Goal: Information Seeking & Learning: Learn about a topic

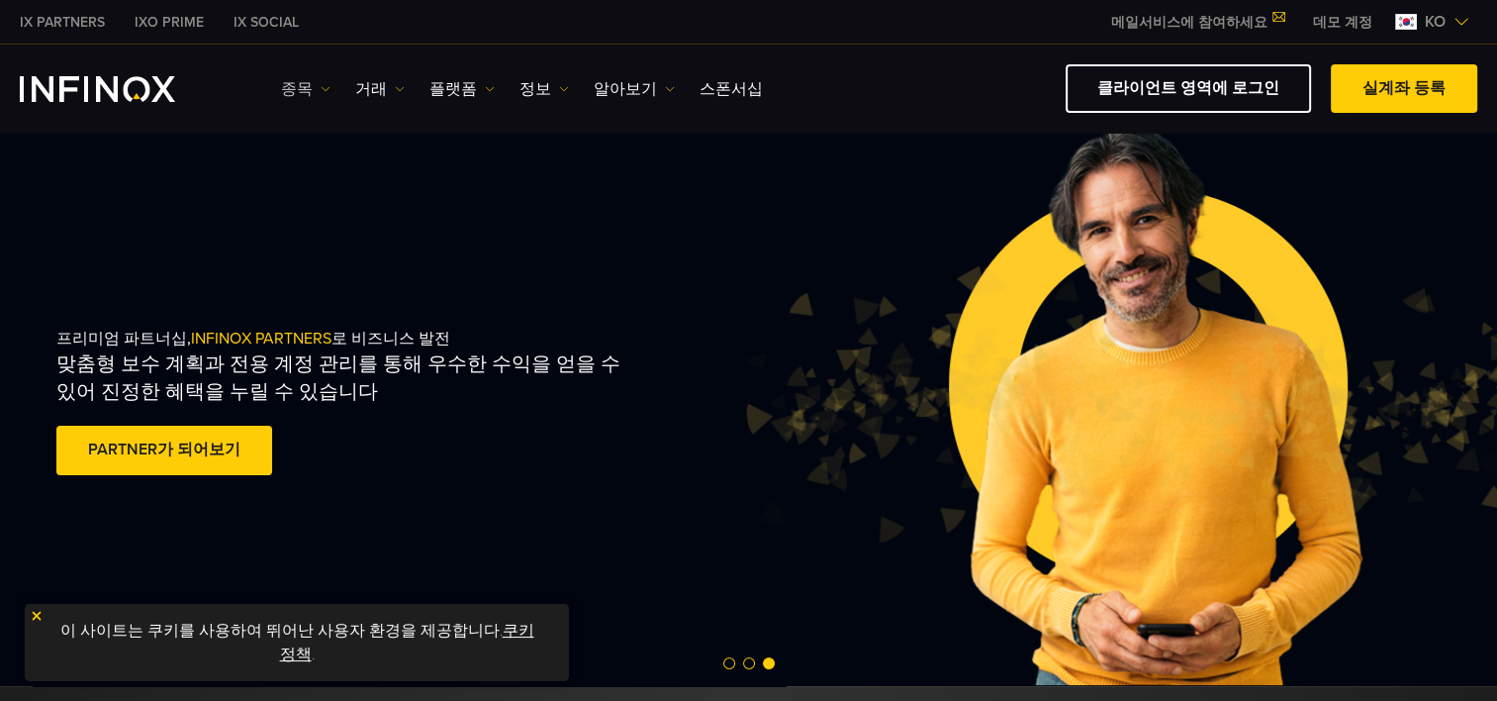
click at [307, 91] on link "종목" at bounding box center [305, 89] width 49 height 24
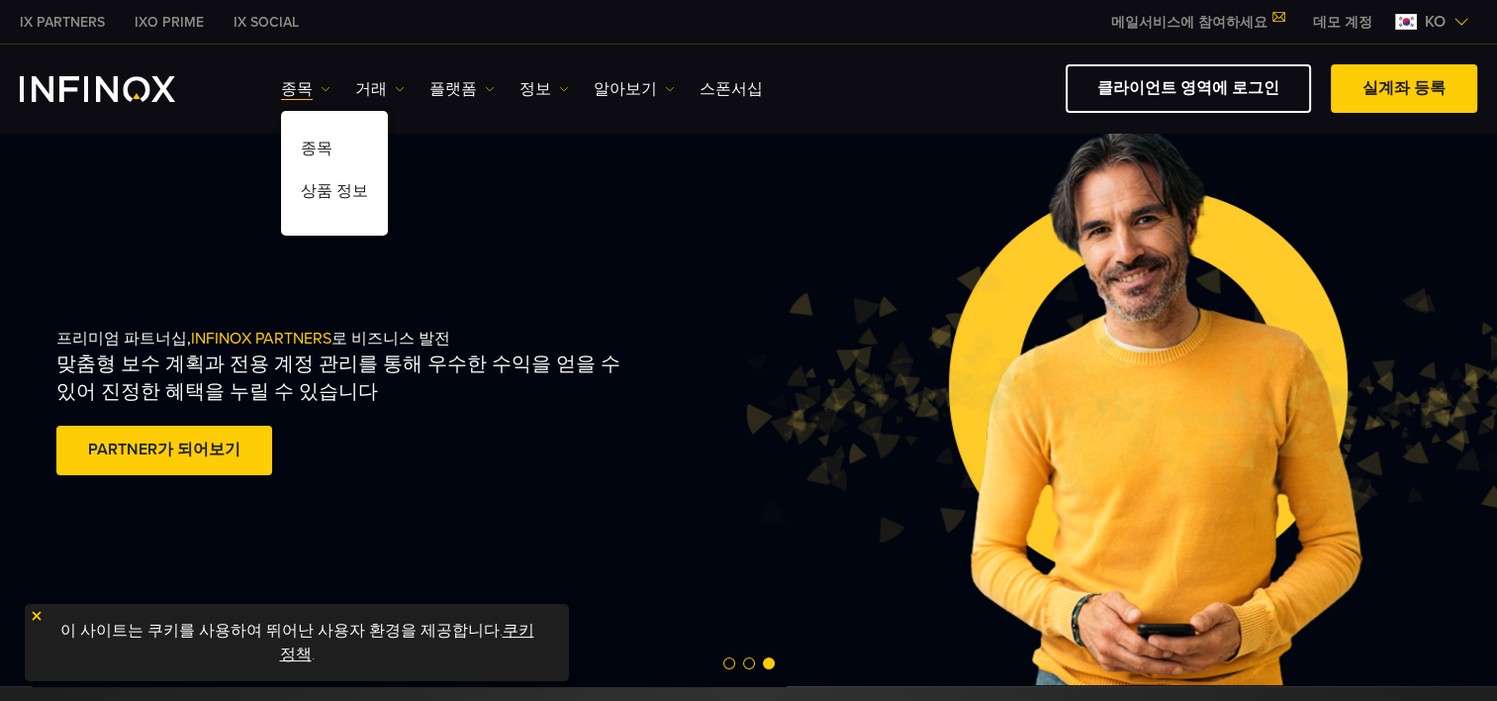
click at [440, 144] on div "프리미엄 파트너십, INFINOX PARTNERS 로 비즈니스 발전 맞춤형 보수 계획과 전용 계정 관리를 통해 우수한 수익을 얻을 수 있어 진…" at bounding box center [749, 405] width 1425 height 562
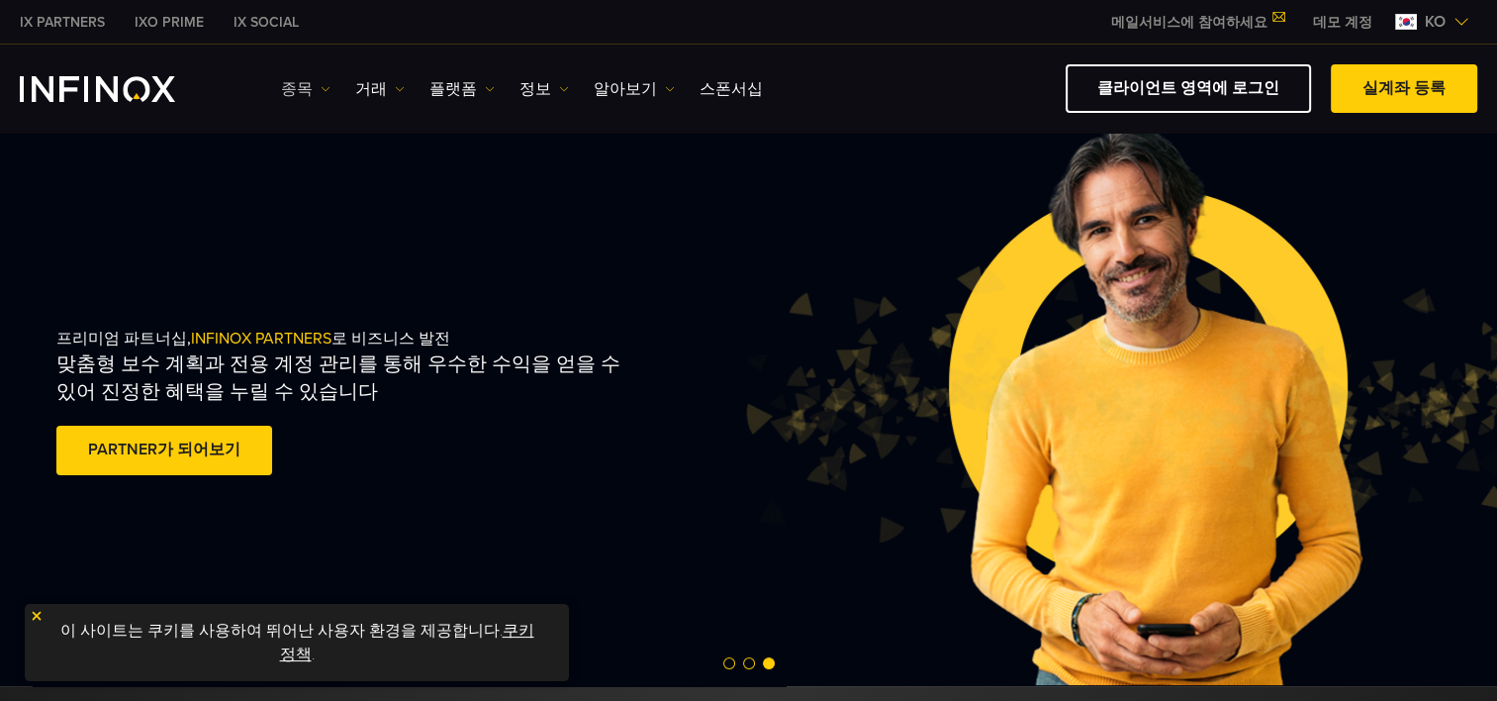
click at [316, 91] on link "종목" at bounding box center [305, 89] width 49 height 24
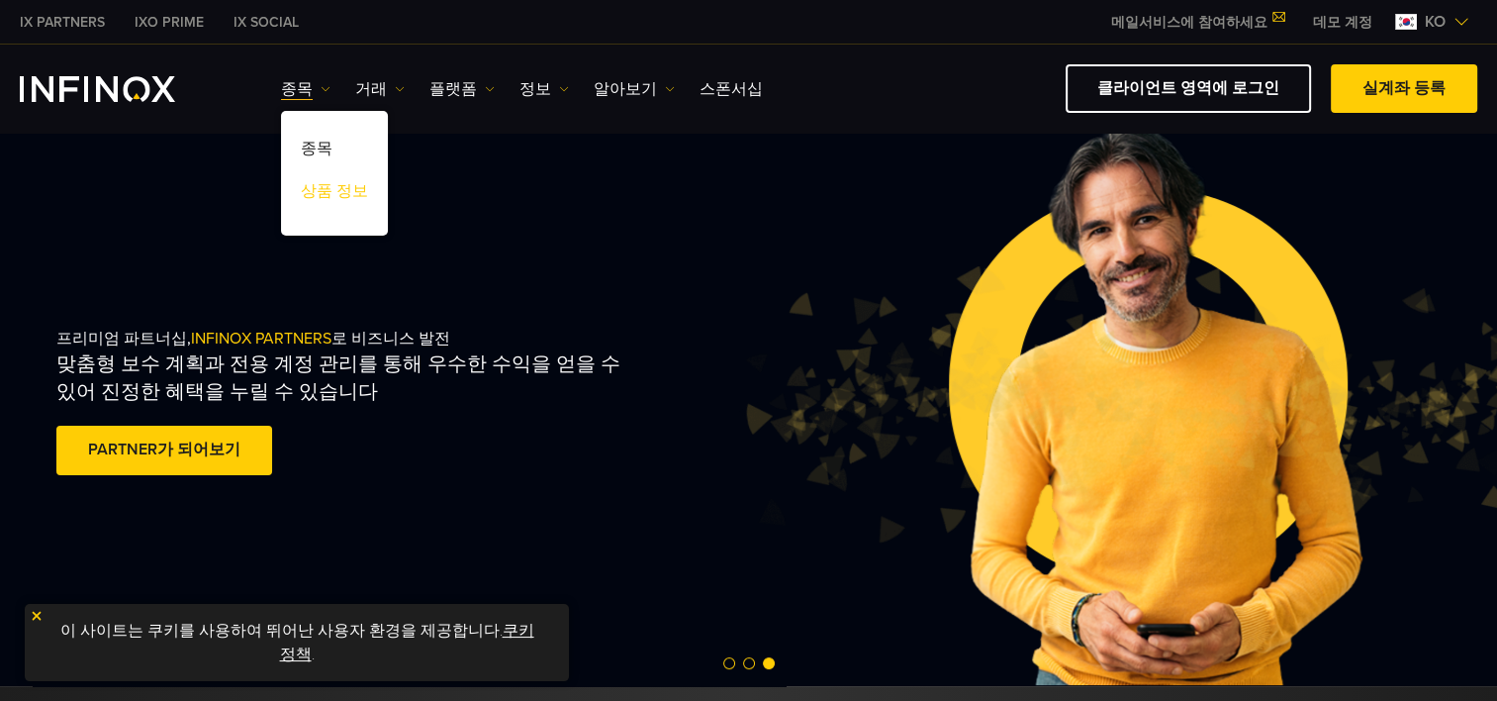
click at [336, 190] on link "상품 정보" at bounding box center [334, 194] width 107 height 43
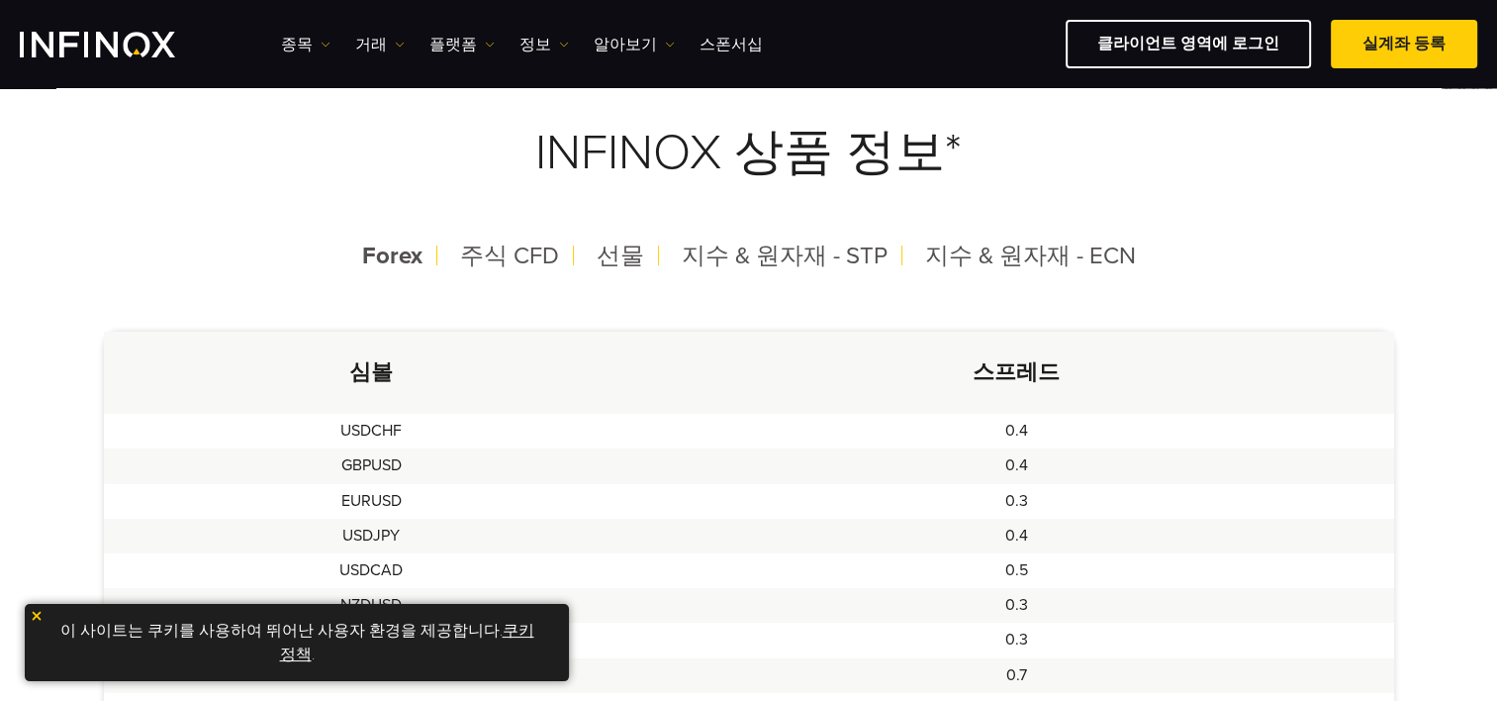
scroll to position [396, 0]
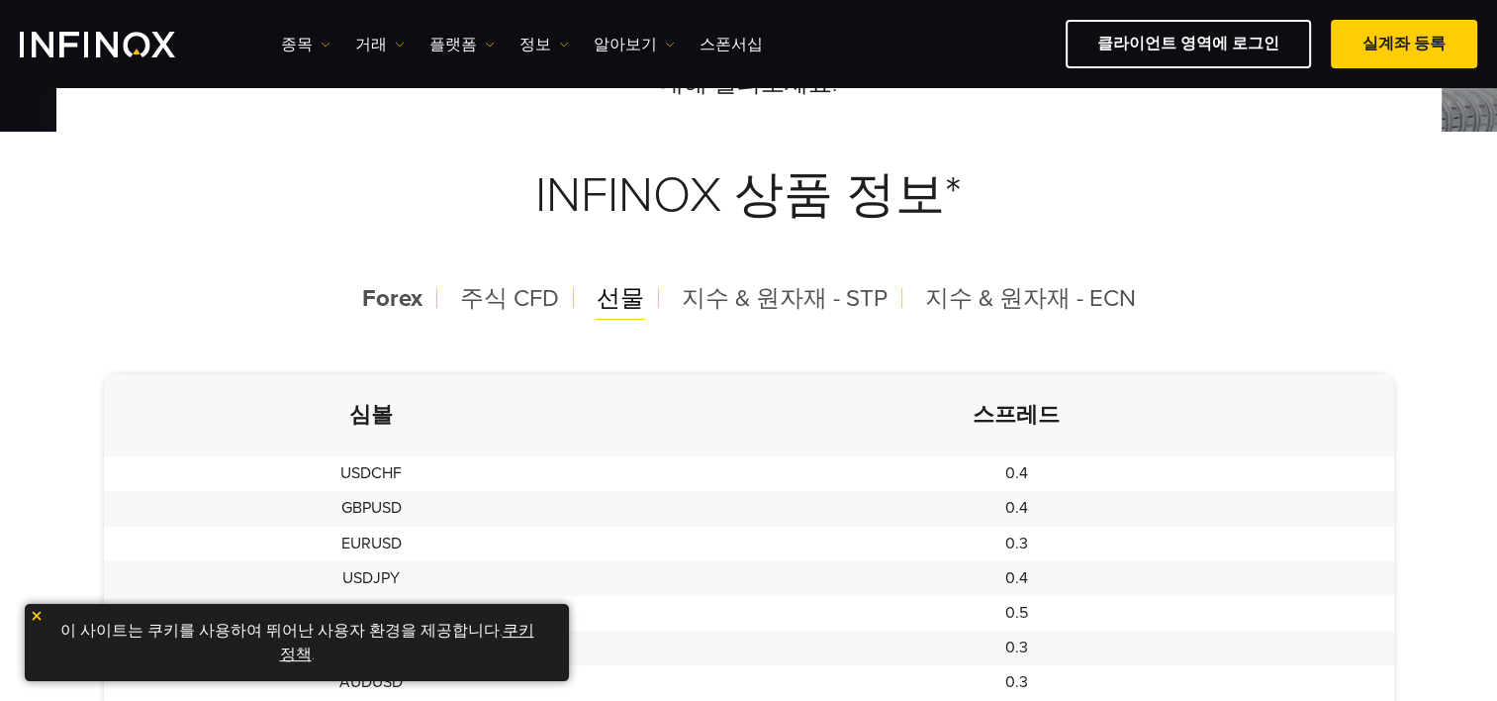
click at [625, 303] on span "선물" at bounding box center [621, 298] width 48 height 29
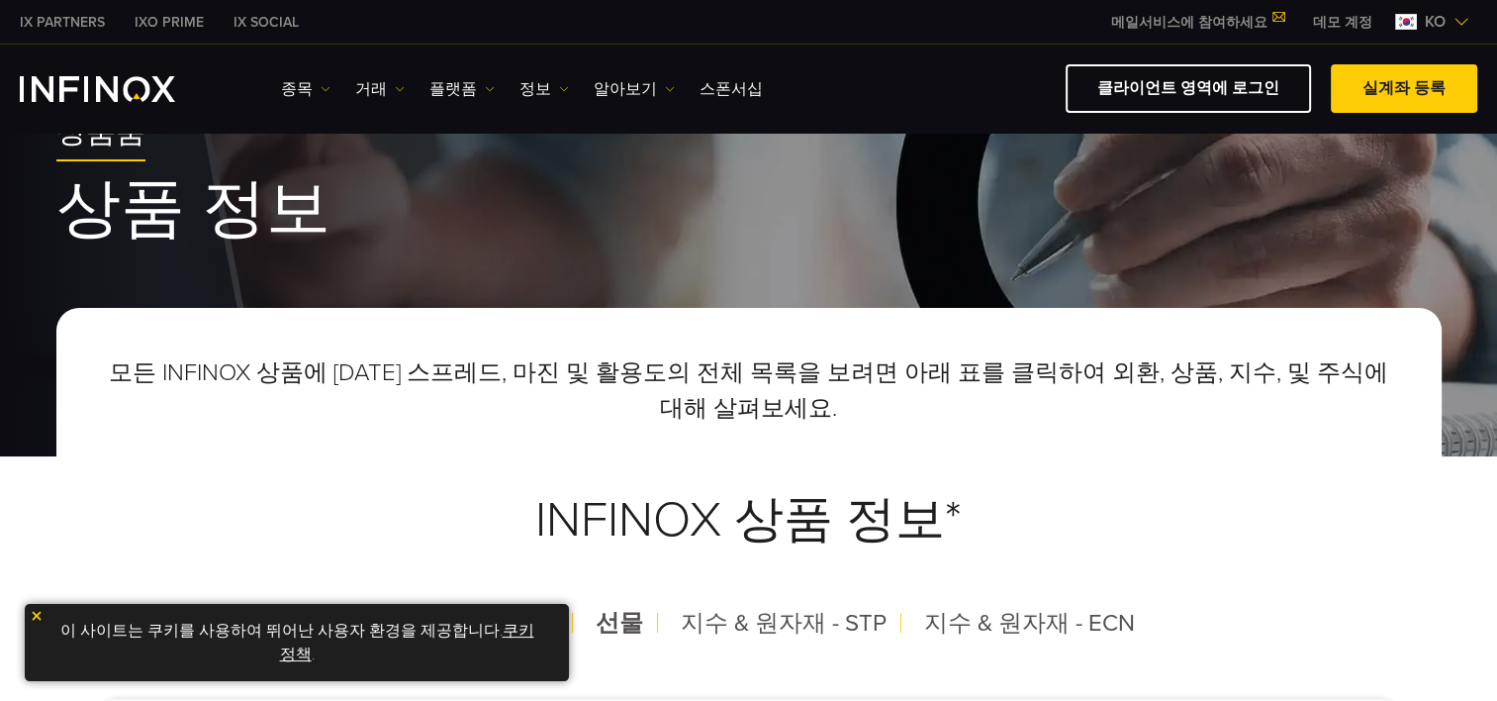
scroll to position [0, 0]
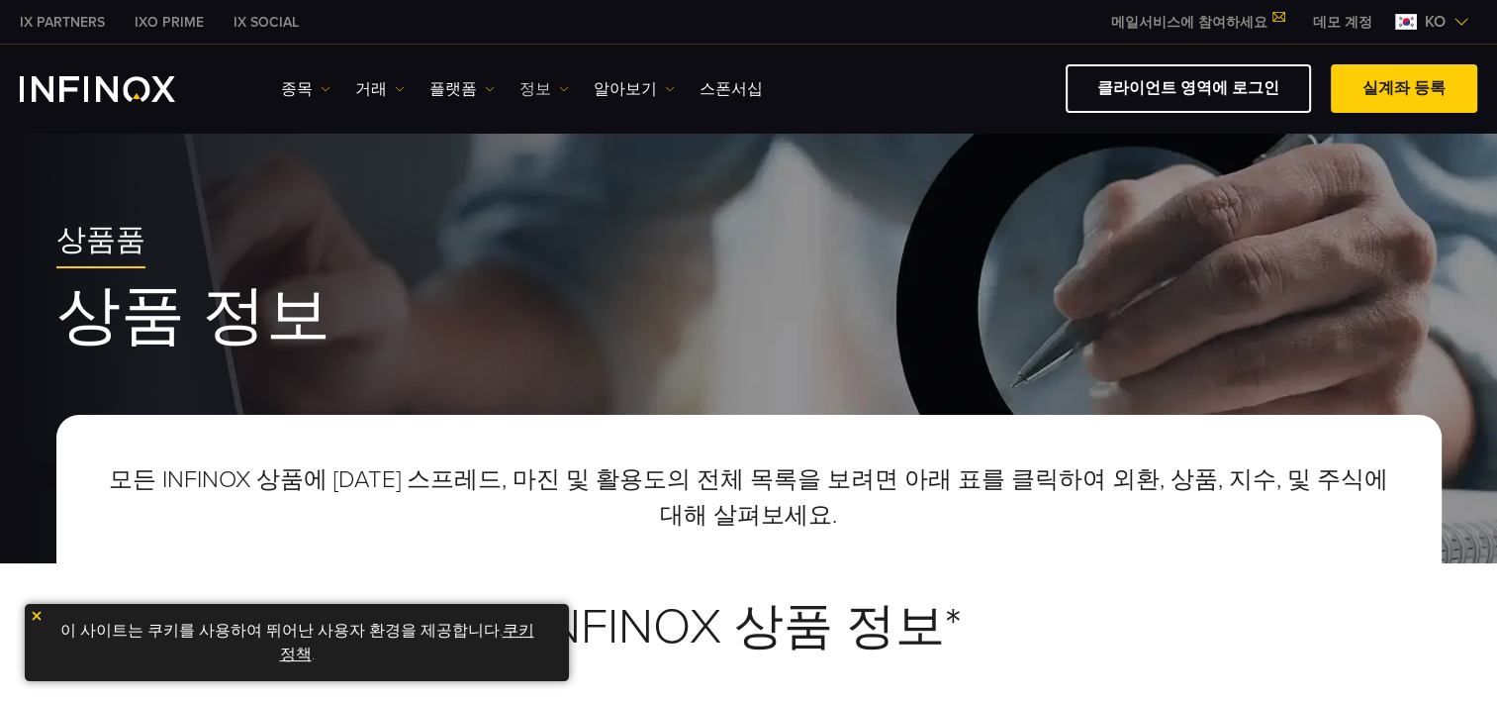
click at [555, 83] on link "정보" at bounding box center [544, 89] width 49 height 24
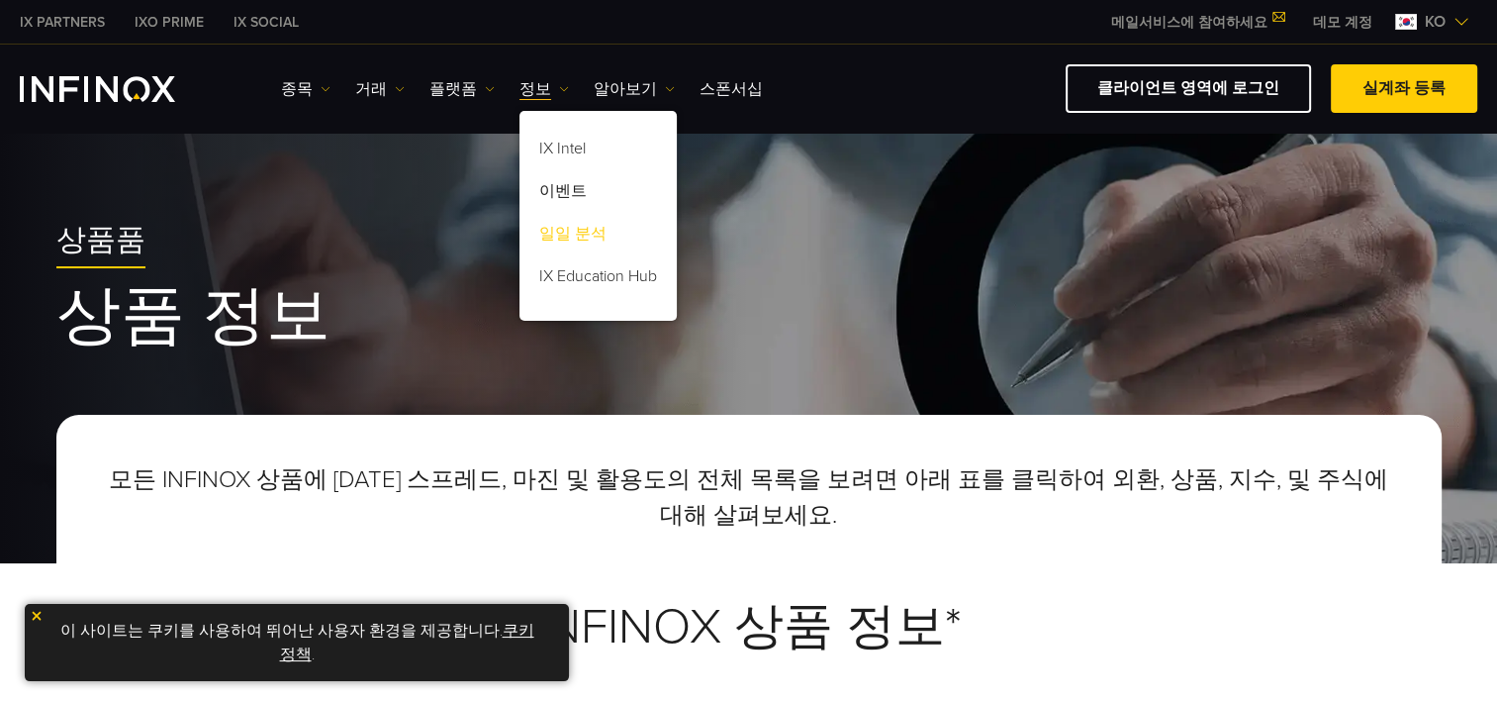
click at [575, 232] on link "일일 분석" at bounding box center [598, 237] width 157 height 43
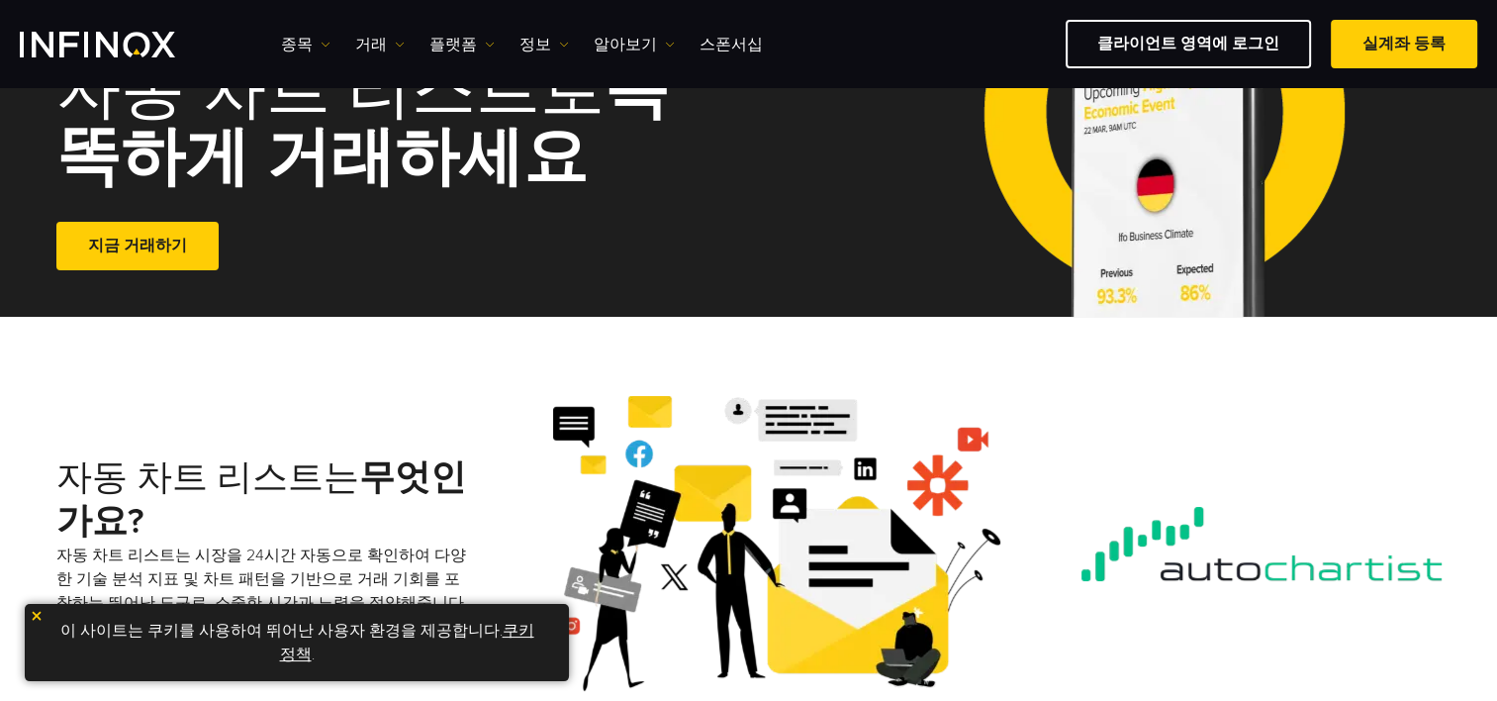
scroll to position [198, 0]
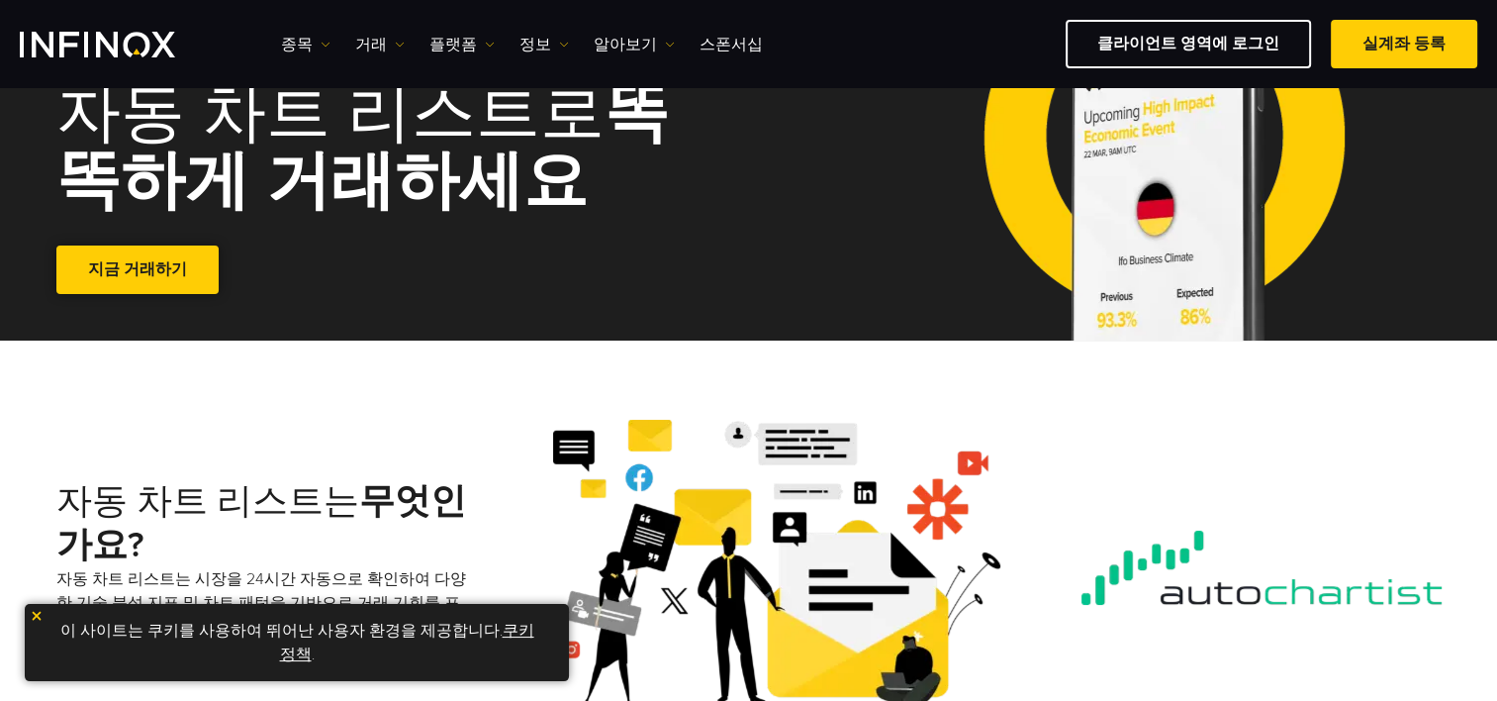
click at [162, 265] on link "지금 거래하기" at bounding box center [137, 269] width 162 height 48
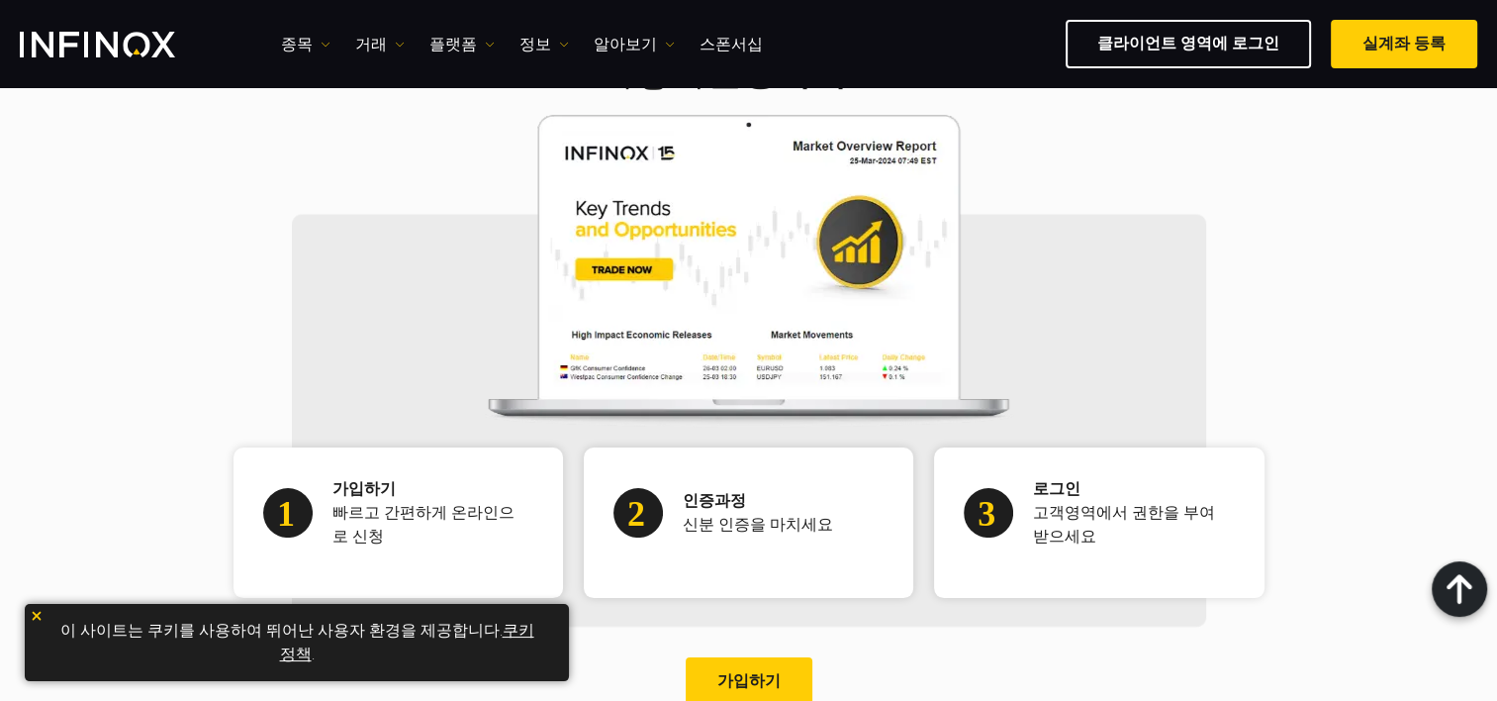
scroll to position [1287, 0]
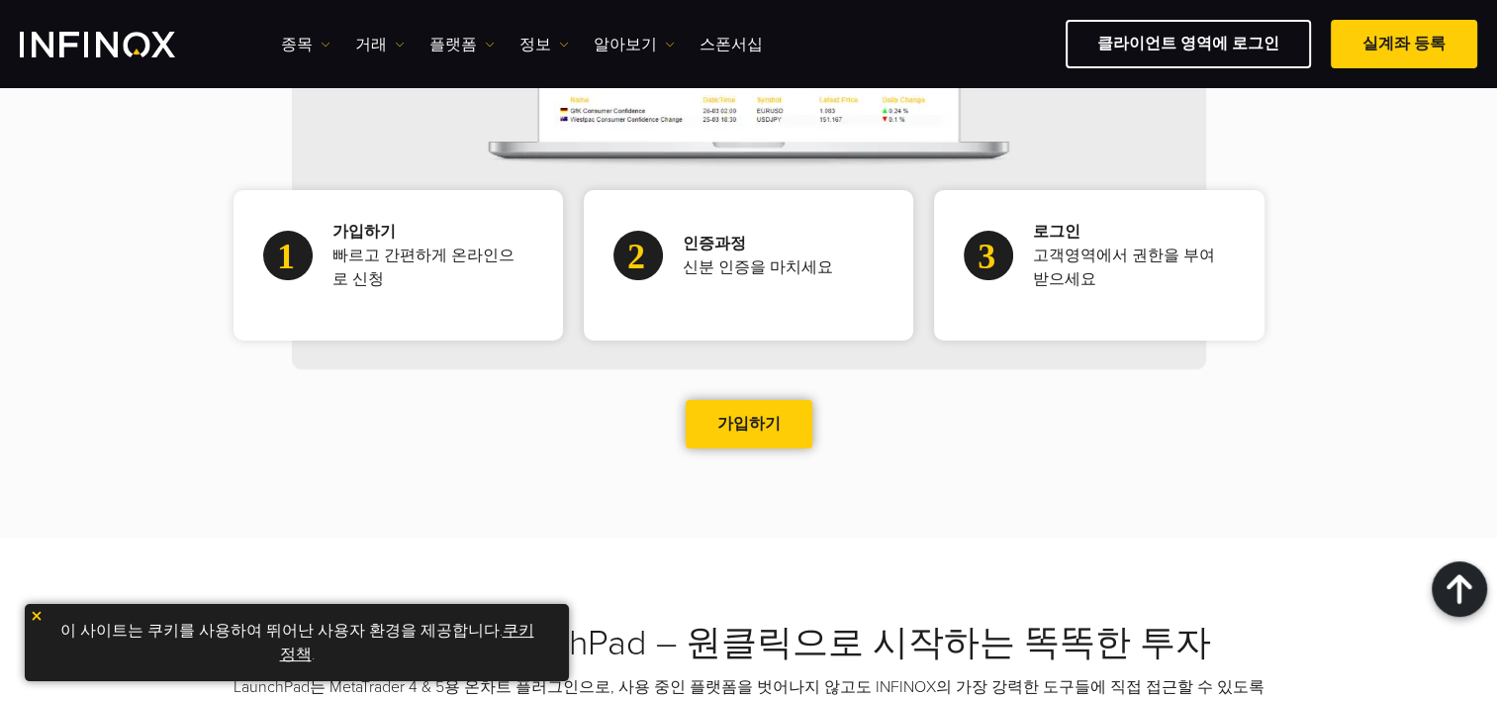
click at [758, 420] on link "가입하기" at bounding box center [749, 424] width 127 height 48
